Goal: Information Seeking & Learning: Find specific fact

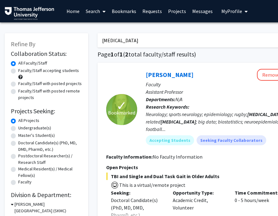
click at [136, 40] on input "[MEDICAL_DATA]" at bounding box center [219, 40] width 243 height 14
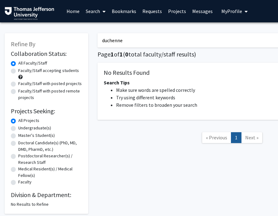
click at [130, 45] on input "duchenne" at bounding box center [219, 40] width 243 height 14
click at [128, 41] on input "duchenne" at bounding box center [219, 40] width 243 height 14
type input "[MEDICAL_DATA]"
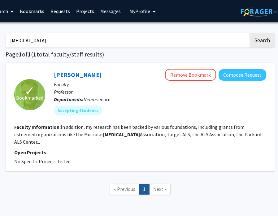
scroll to position [0, 94]
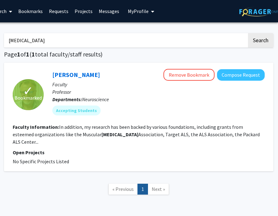
click at [56, 34] on input "[MEDICAL_DATA]" at bounding box center [125, 40] width 243 height 14
